Goal: Find specific page/section: Find specific page/section

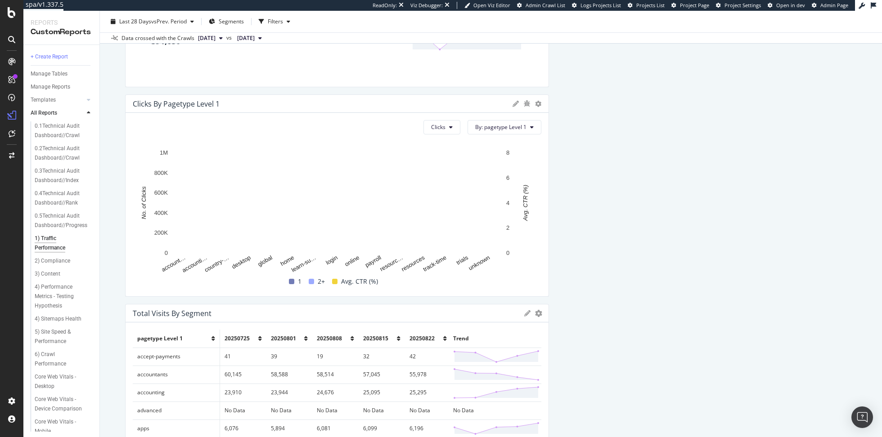
scroll to position [440, 0]
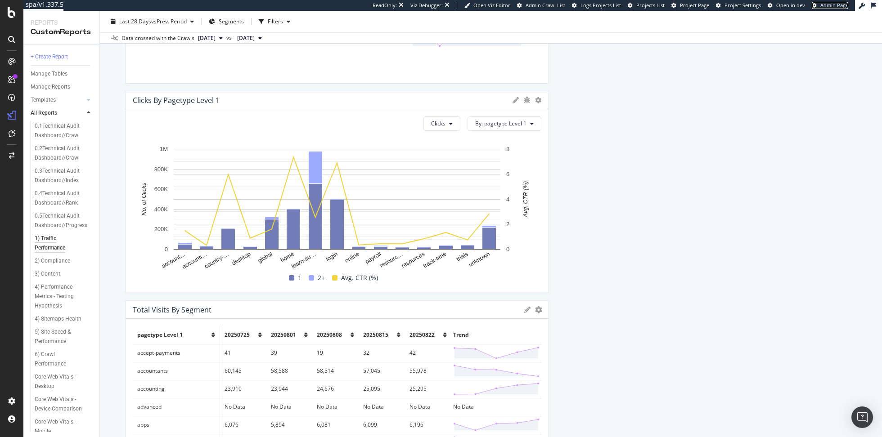
click at [820, 5] on span "Admin Page" at bounding box center [834, 5] width 28 height 7
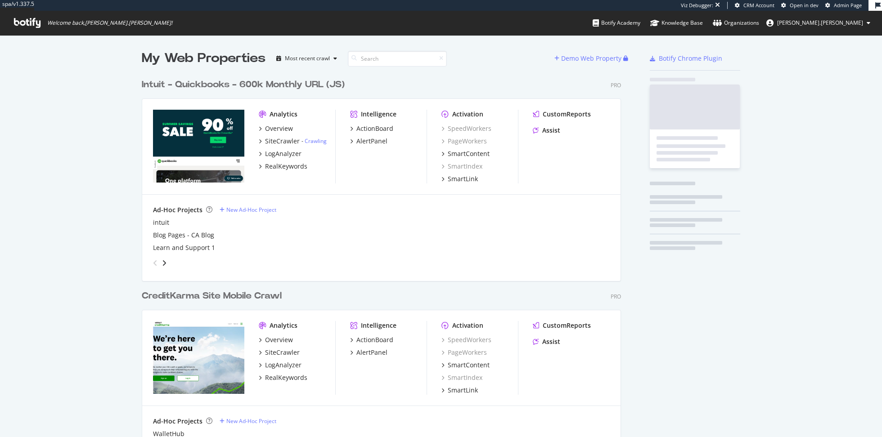
scroll to position [634, 486]
